Goal: Navigation & Orientation: Find specific page/section

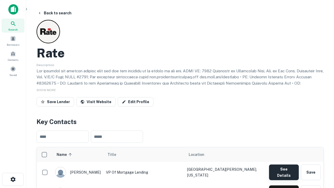
click at [283, 169] on button "See Details" at bounding box center [284, 172] width 30 height 16
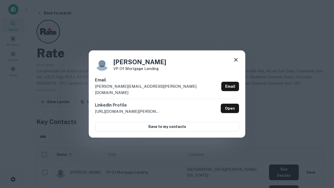
click at [236, 63] on icon at bounding box center [235, 60] width 6 height 6
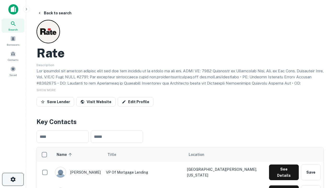
click at [13, 179] on icon "button" at bounding box center [13, 179] width 6 height 6
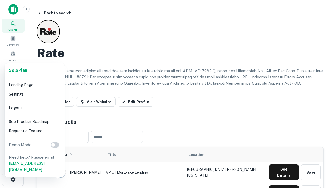
click at [34, 107] on li "Logout" at bounding box center [35, 107] width 56 height 9
